Goal: Task Accomplishment & Management: Manage account settings

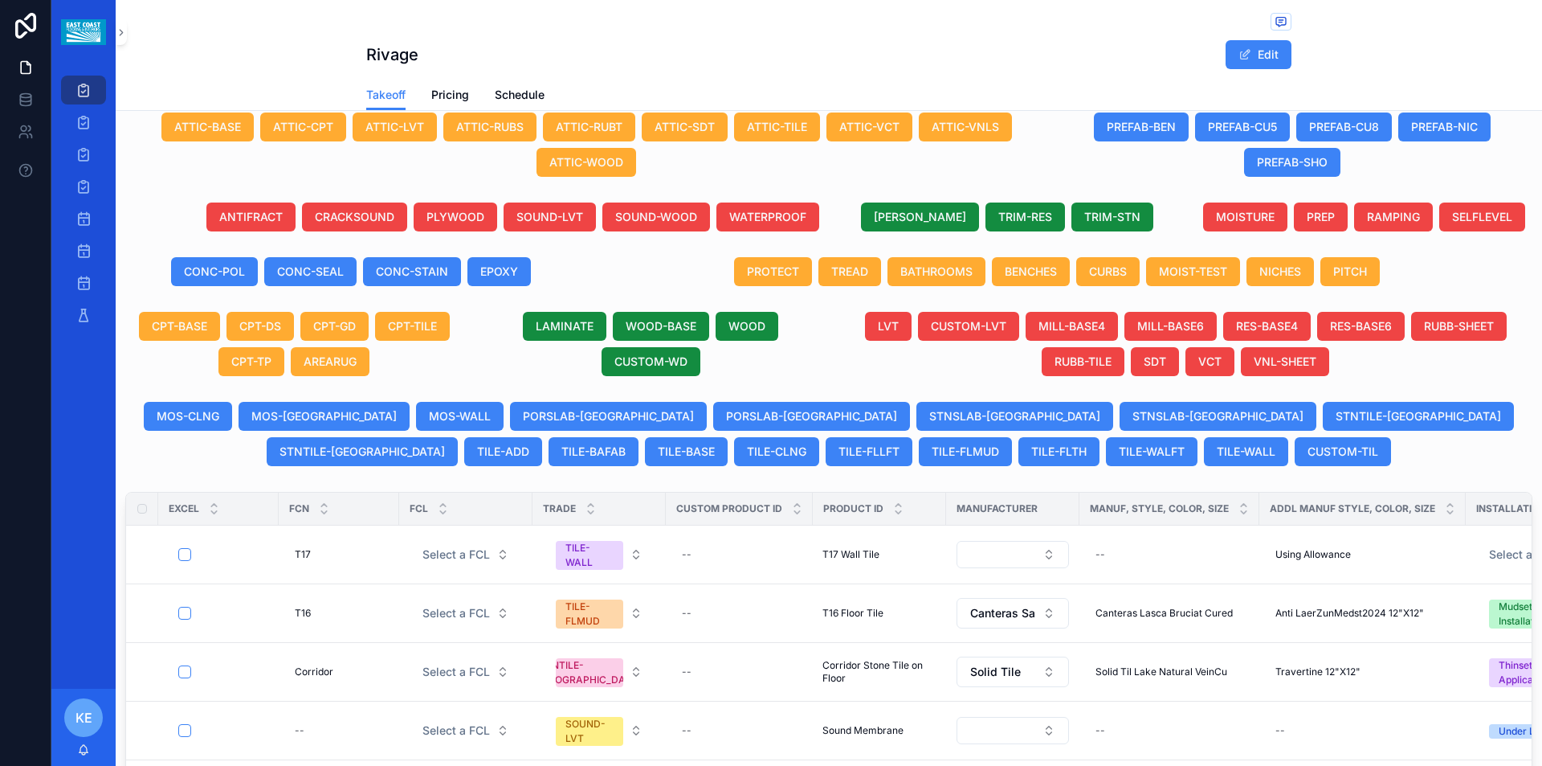
scroll to position [505, 0]
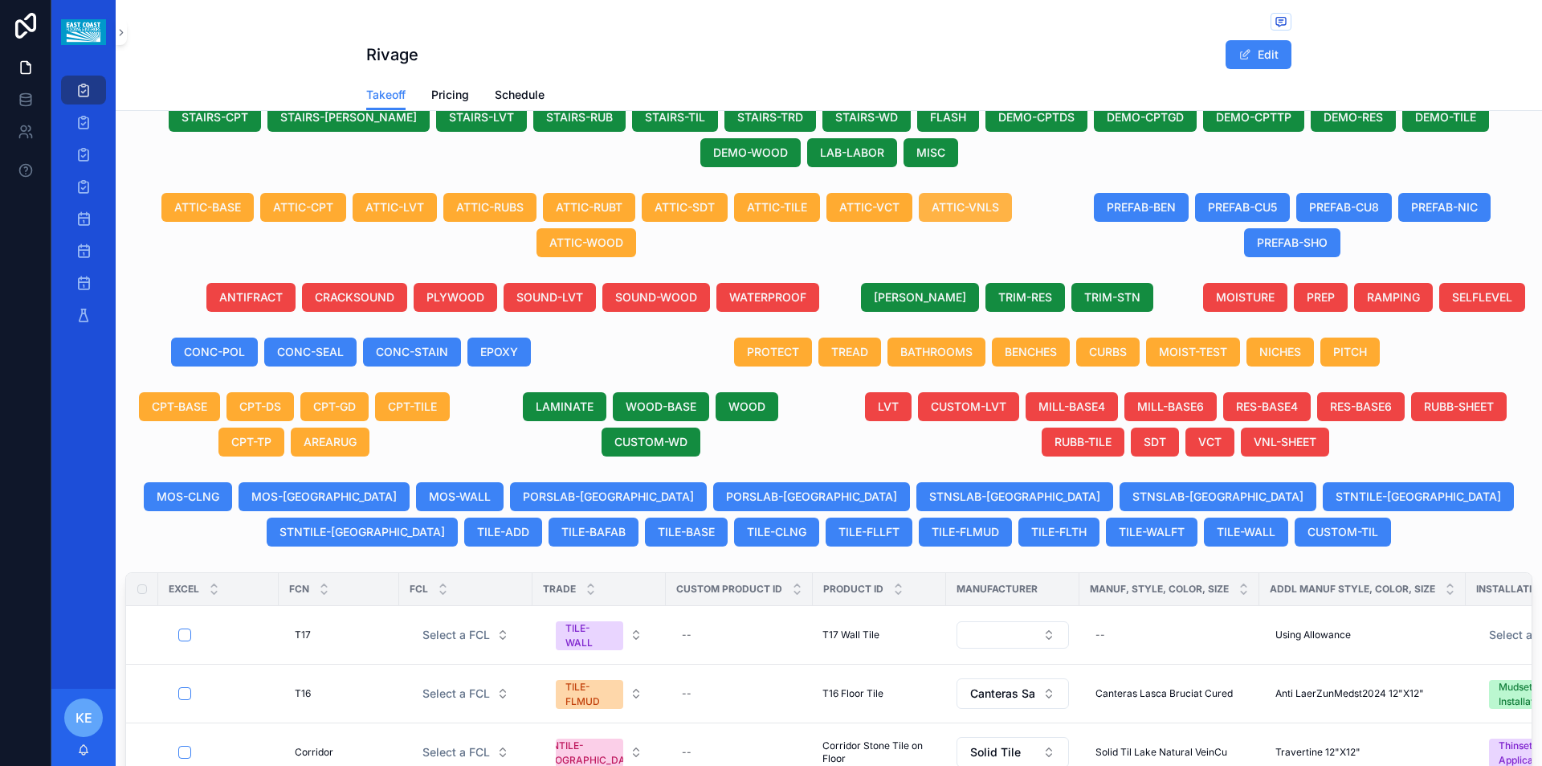
click at [991, 199] on span "ATTIC-VNLS" at bounding box center [965, 207] width 67 height 16
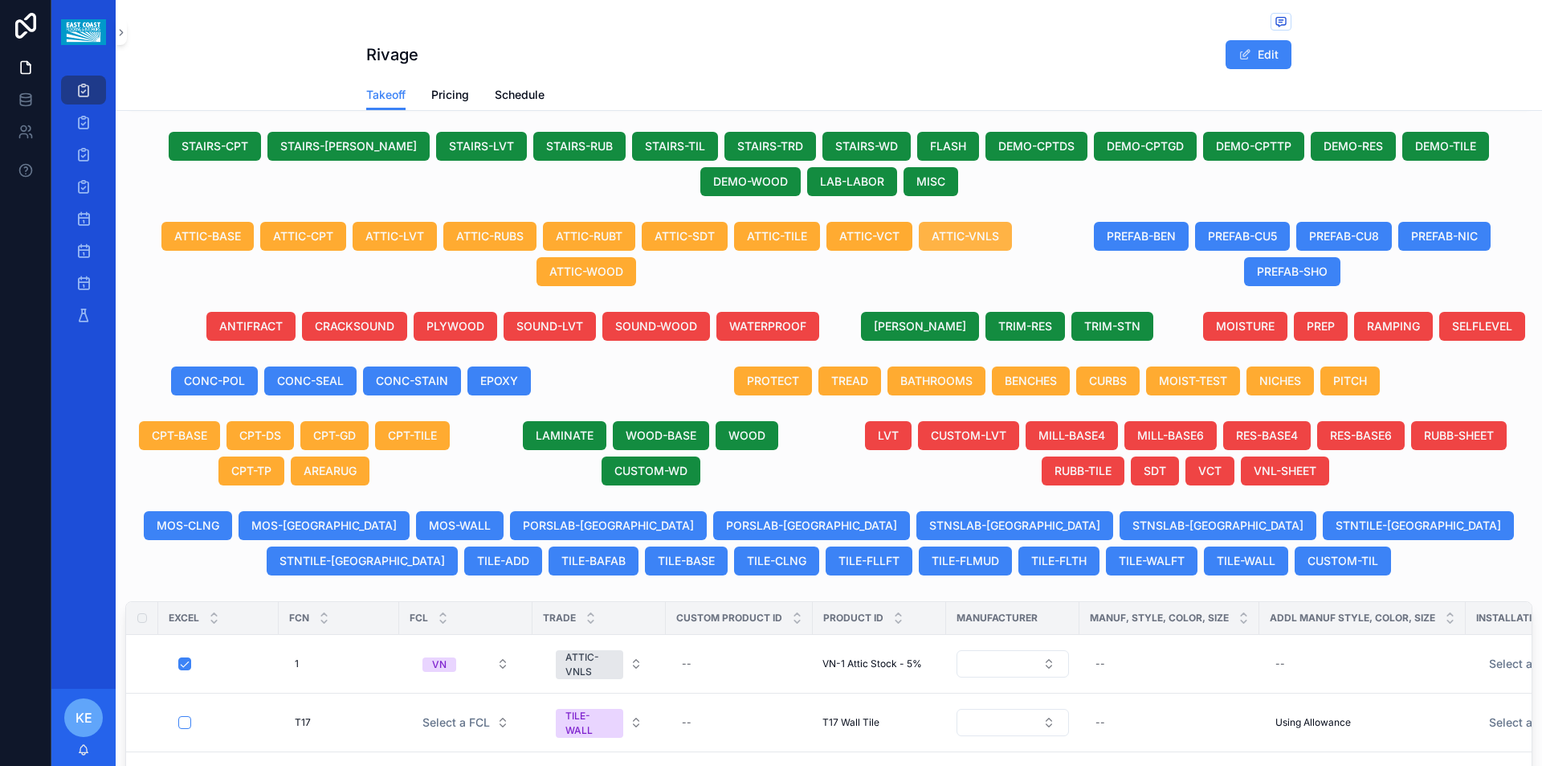
scroll to position [534, 0]
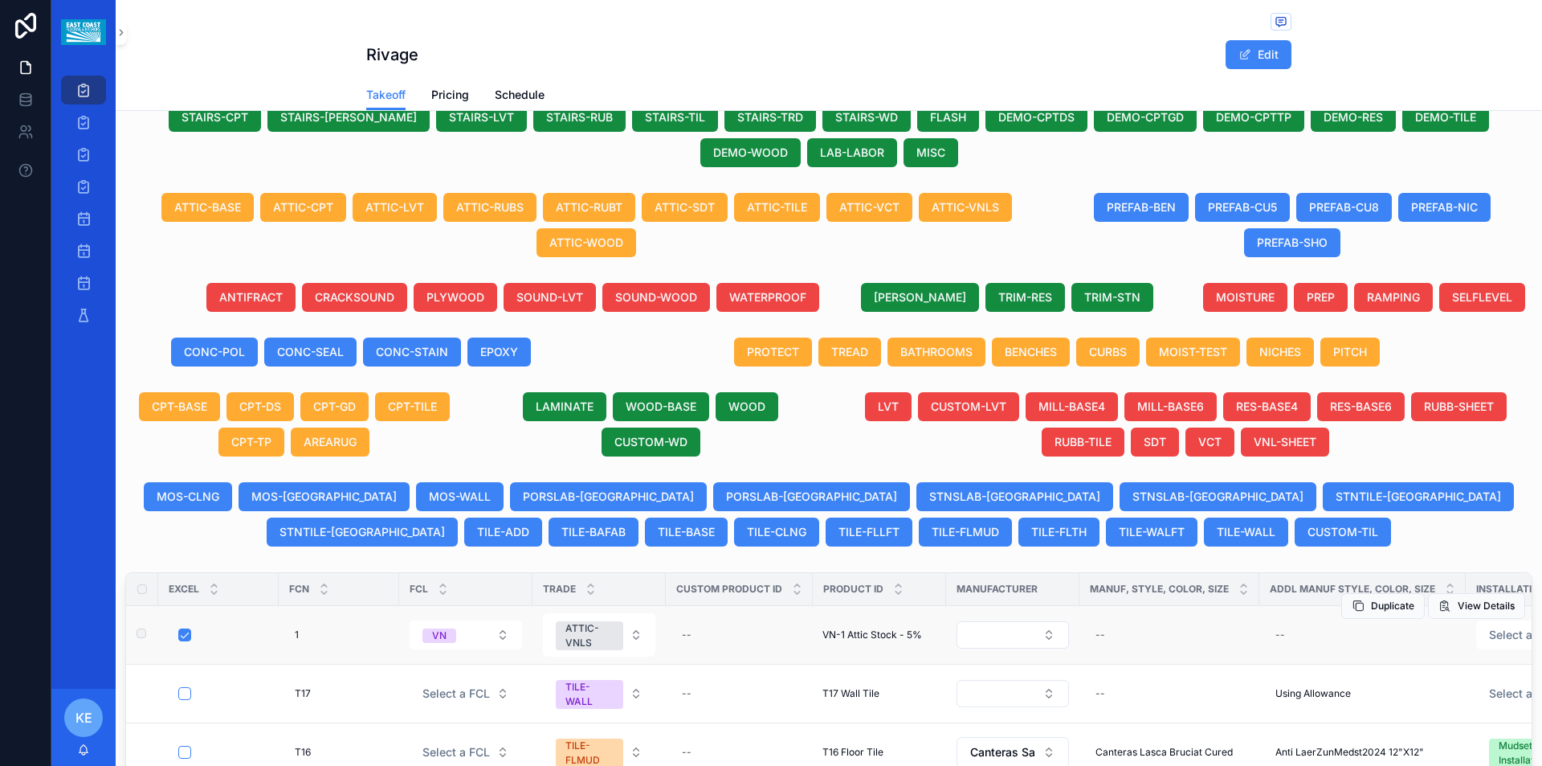
click at [872, 628] on span "VN-1 Attic Stock - 5%" at bounding box center [873, 634] width 100 height 13
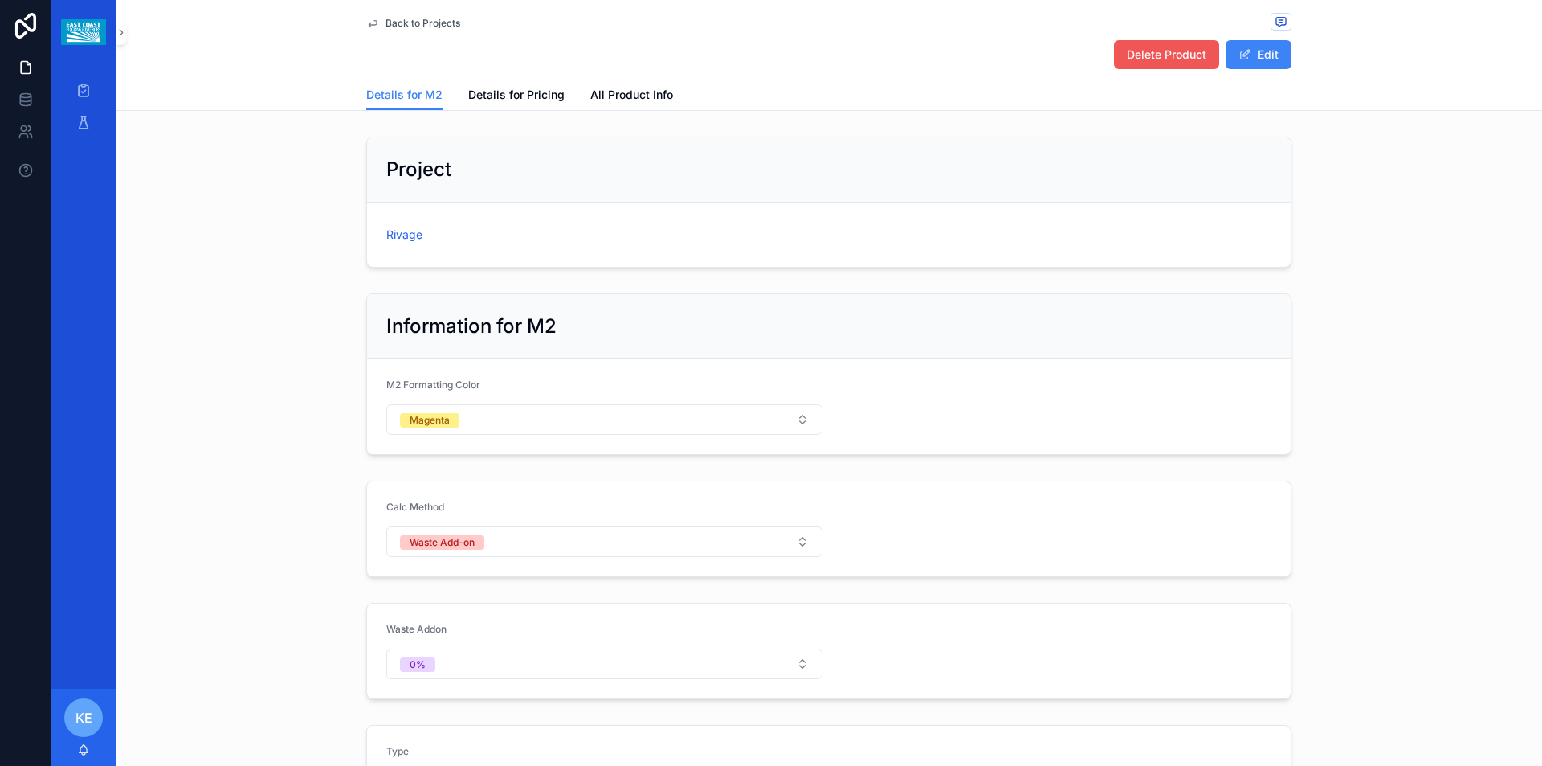
click at [1161, 55] on span "Delete Product" at bounding box center [1167, 55] width 80 height 16
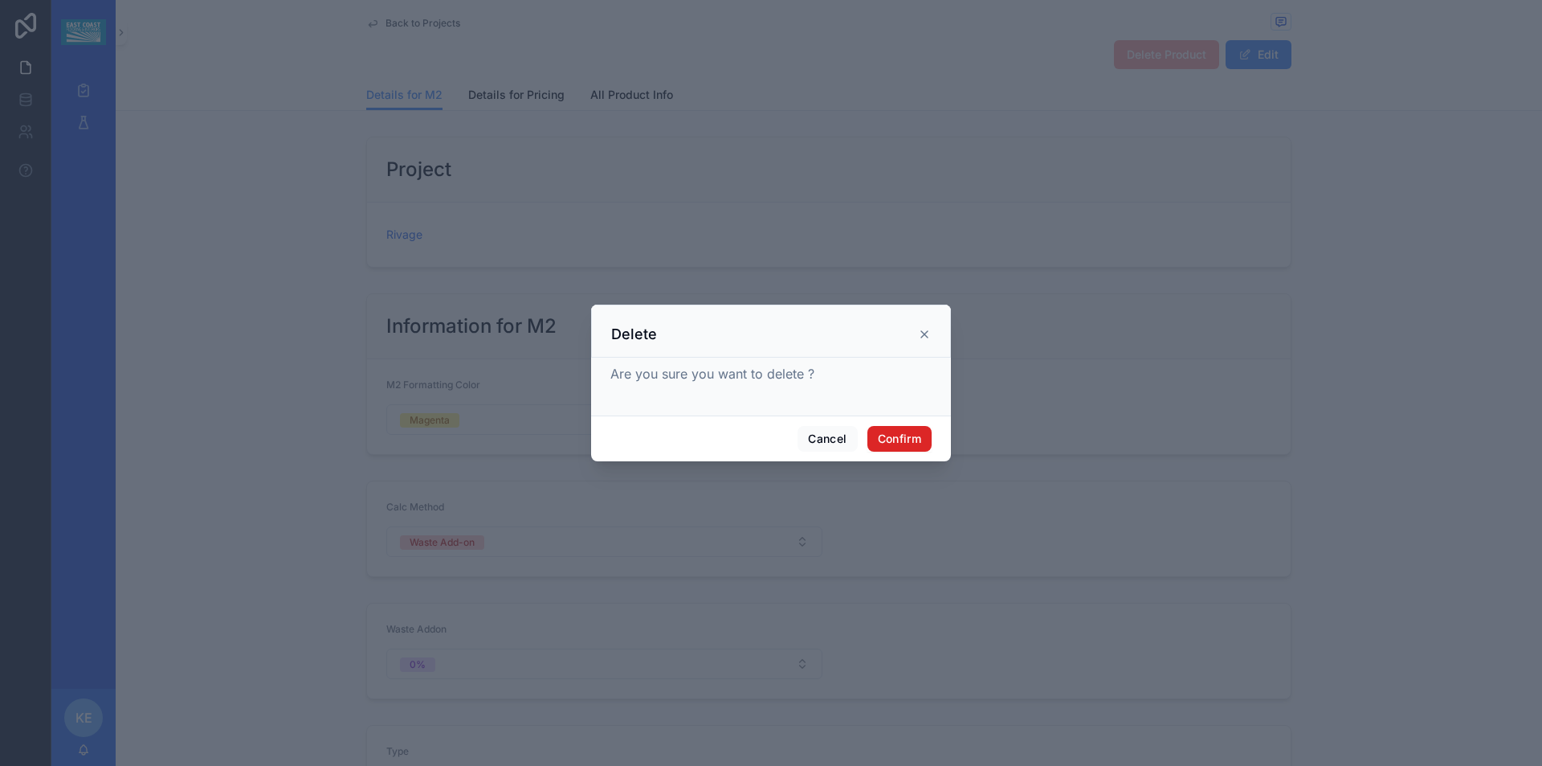
click at [902, 438] on button "Confirm" at bounding box center [900, 439] width 64 height 26
